Goal: Entertainment & Leisure: Consume media (video, audio)

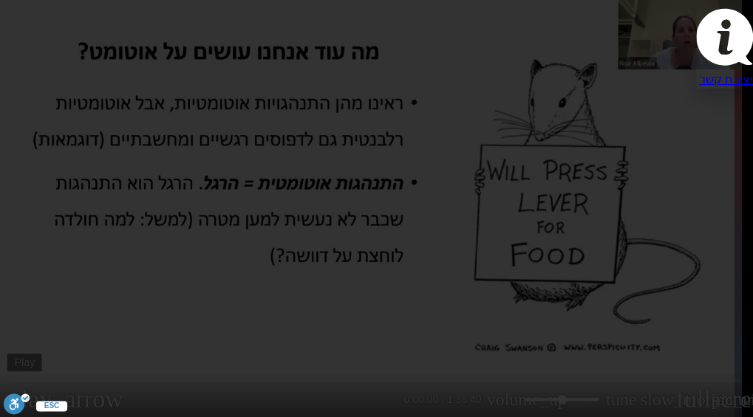
click at [43, 403] on button "play_arrow" at bounding box center [24, 399] width 35 height 35
click at [43, 414] on button "play_arrow" at bounding box center [24, 399] width 35 height 35
drag, startPoint x: 359, startPoint y: 326, endPoint x: 281, endPoint y: 404, distance: 110.7
click at [43, 404] on button "play_arrow" at bounding box center [24, 399] width 35 height 35
click at [43, 414] on button "play_arrow" at bounding box center [24, 399] width 35 height 35
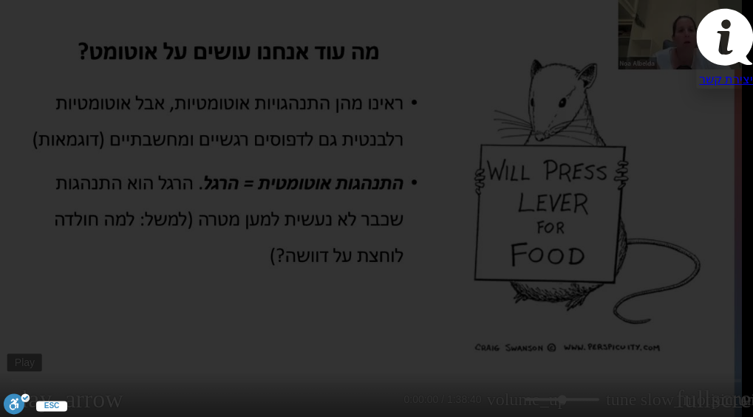
click at [43, 414] on button "play_arrow" at bounding box center [24, 399] width 35 height 35
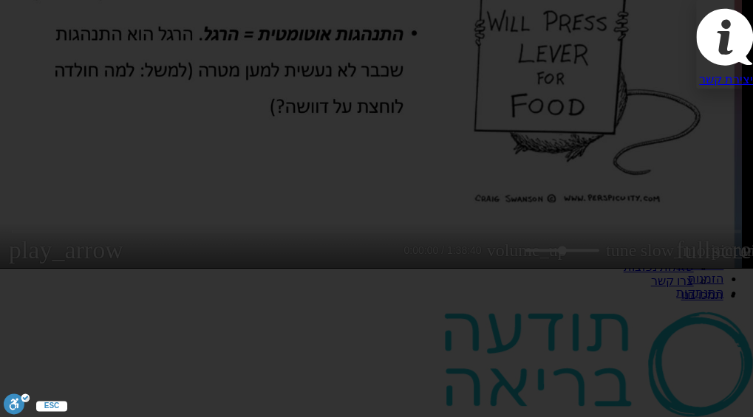
scroll to position [157, 0]
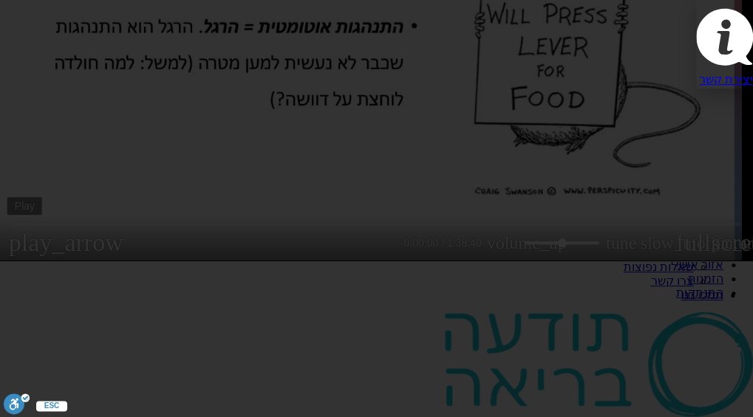
click at [43, 260] on button "play_arrow" at bounding box center [24, 242] width 35 height 35
click at [43, 253] on button "play_arrow" at bounding box center [24, 242] width 35 height 35
click at [43, 256] on button "play_arrow" at bounding box center [24, 242] width 35 height 35
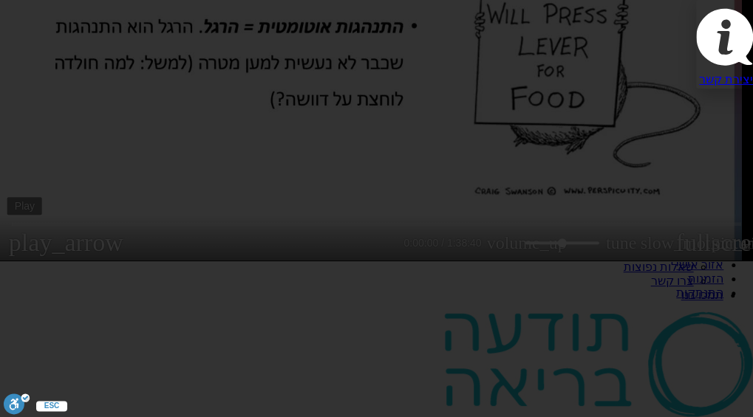
click at [43, 256] on button "play_arrow" at bounding box center [24, 242] width 35 height 35
click at [43, 257] on button "play_arrow" at bounding box center [24, 242] width 35 height 35
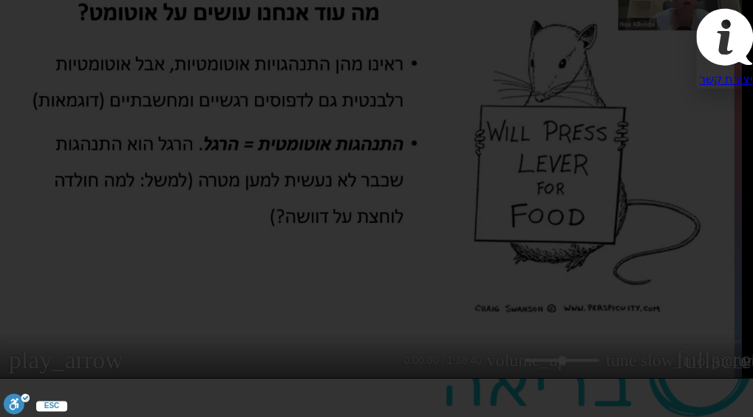
scroll to position [0, 0]
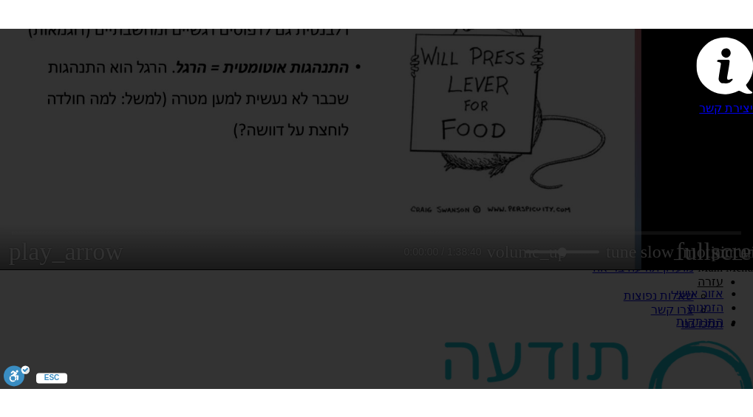
scroll to position [106, 0]
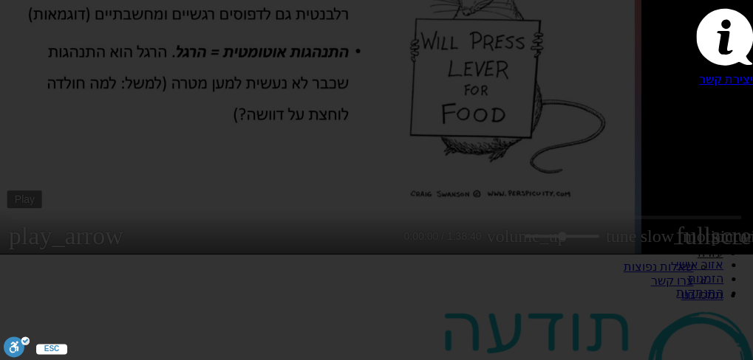
click at [43, 254] on button "play_arrow" at bounding box center [24, 236] width 35 height 35
drag, startPoint x: 309, startPoint y: 222, endPoint x: 279, endPoint y: 266, distance: 53.3
click at [279, 254] on div "Skip Ad 18:37 play_arrow 0:00:00 / 1:38:40 volume_up Mute tune Resolution Auto …" at bounding box center [376, 74] width 753 height 360
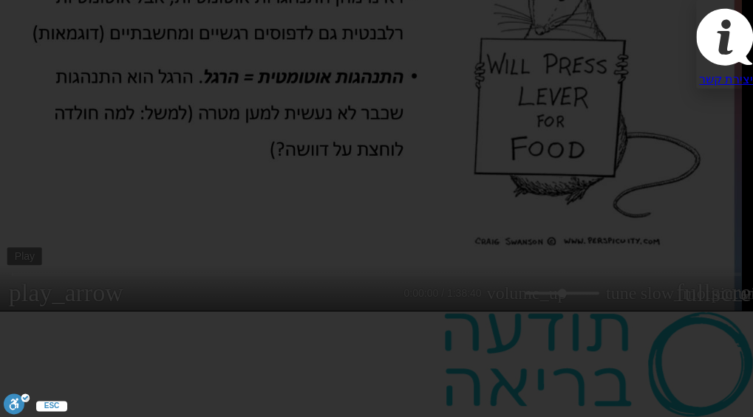
click at [43, 302] on button "play_arrow" at bounding box center [24, 293] width 35 height 35
